Goal: Navigation & Orientation: Find specific page/section

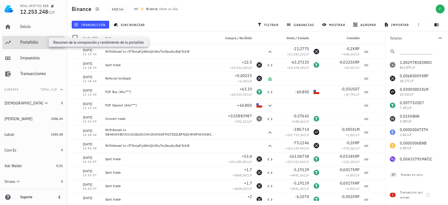
click at [33, 45] on div "Portafolio" at bounding box center [41, 41] width 43 height 5
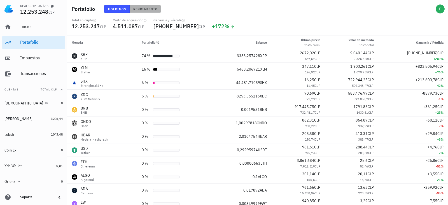
click at [146, 7] on span "Rendimiento" at bounding box center [145, 9] width 25 height 4
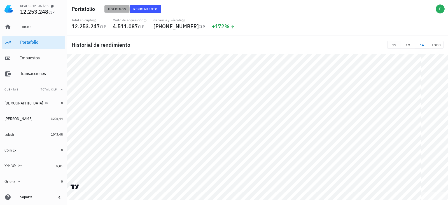
click at [120, 8] on span "Holdings" at bounding box center [117, 9] width 18 height 4
